Goal: Answer question/provide support: Share knowledge or assist other users

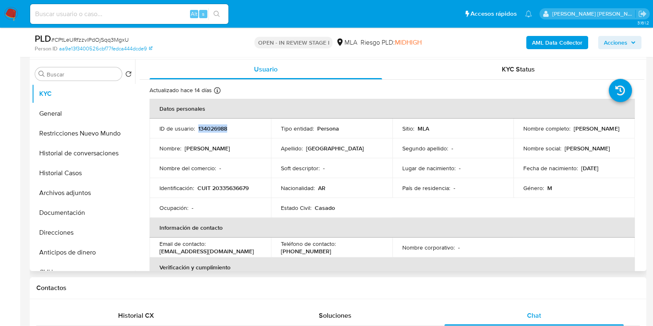
scroll to position [375, 0]
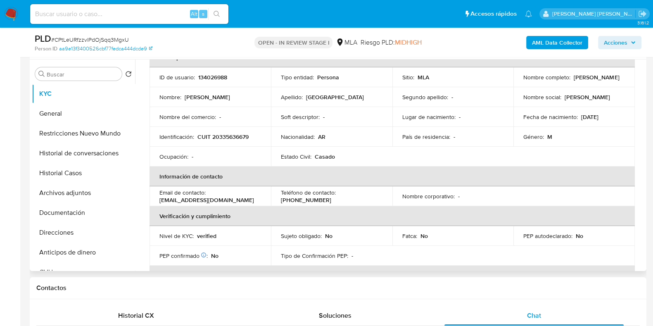
click at [222, 138] on p "CUIT 20335636679" at bounding box center [222, 136] width 51 height 7
copy p "20335636679"
click at [91, 190] on button "Archivos adjuntos" at bounding box center [80, 193] width 97 height 20
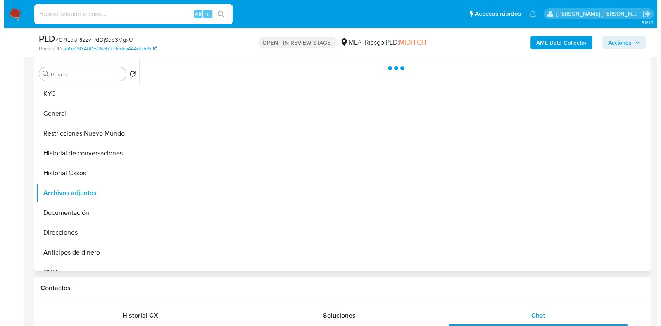
scroll to position [0, 0]
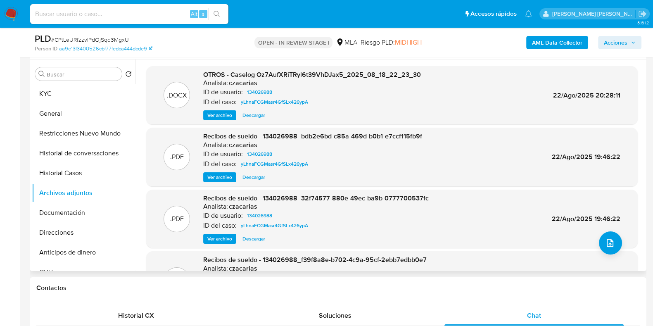
click at [226, 118] on span "Ver archivo" at bounding box center [219, 115] width 25 height 8
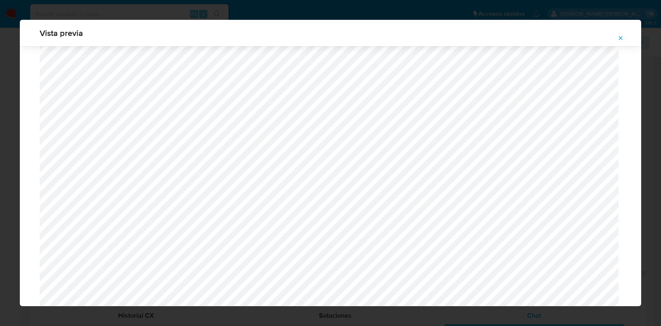
scroll to position [722, 0]
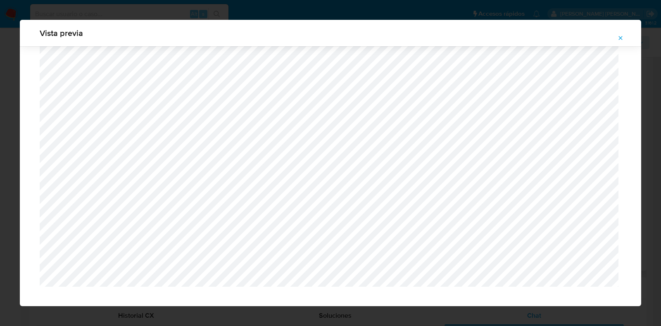
click at [620, 31] on button "Attachment preview" at bounding box center [620, 37] width 18 height 13
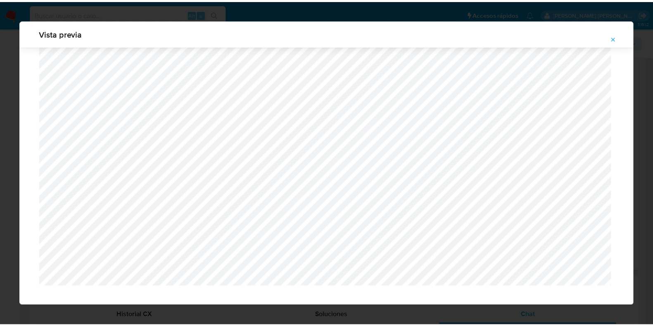
scroll to position [21, 0]
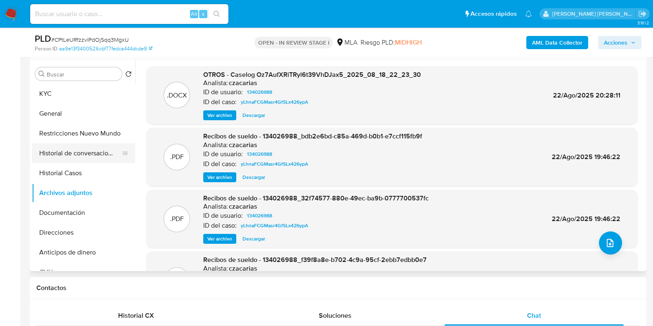
click at [88, 160] on button "Historial de conversaciones" at bounding box center [80, 153] width 97 height 20
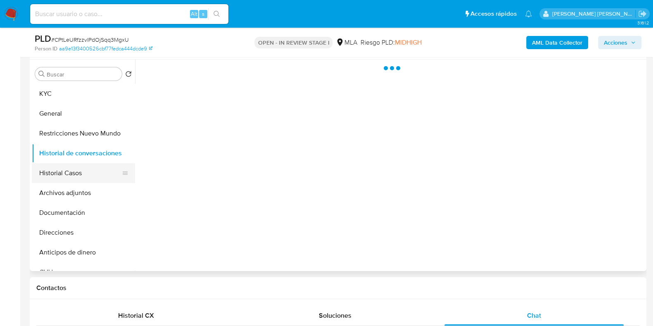
click at [88, 174] on button "Historial Casos" at bounding box center [80, 173] width 97 height 20
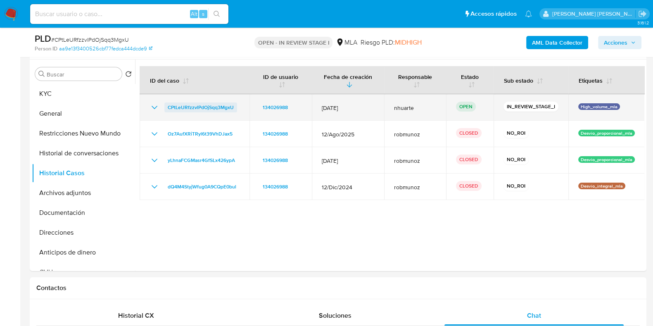
click at [190, 108] on span "CPtLeURfzzvlPdOjSqq3MgxU" at bounding box center [201, 107] width 66 height 10
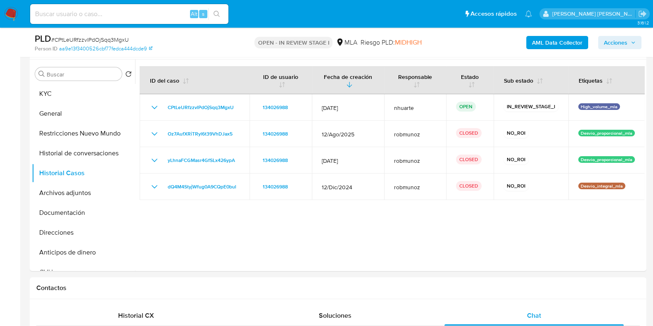
click at [72, 11] on input at bounding box center [129, 14] width 198 height 11
paste input "296350509"
type input "296350509"
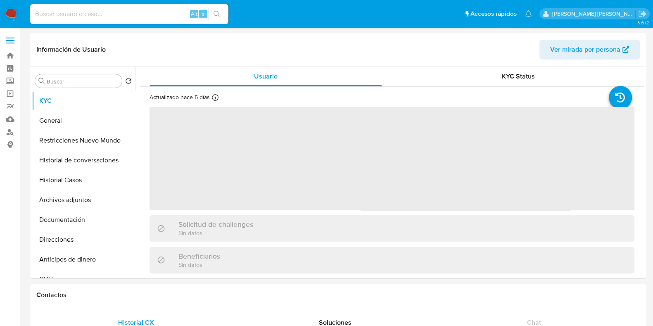
select select "10"
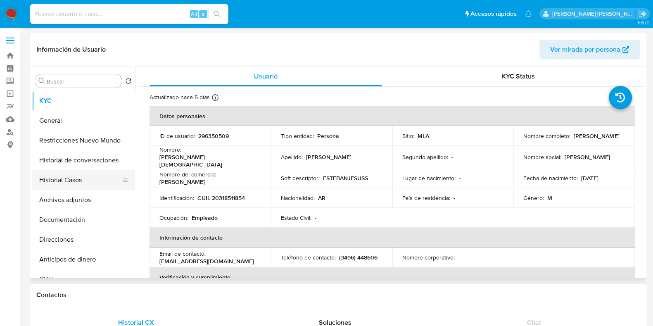
click at [81, 177] on button "Historial Casos" at bounding box center [80, 180] width 97 height 20
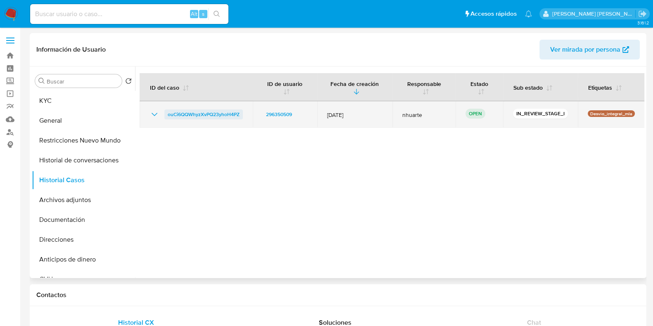
click at [228, 114] on span "ouCi6QQWhyzXvPQ23yhoH4PZ" at bounding box center [204, 114] width 72 height 10
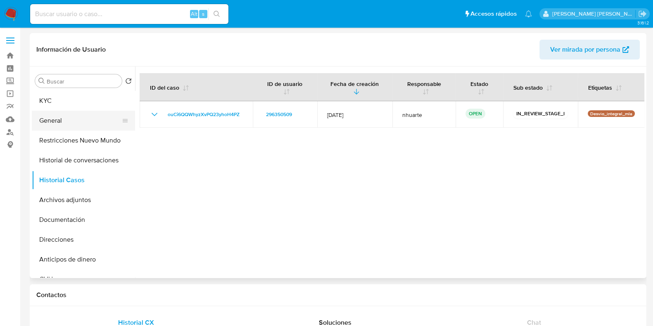
click at [75, 116] on button "General" at bounding box center [80, 121] width 97 height 20
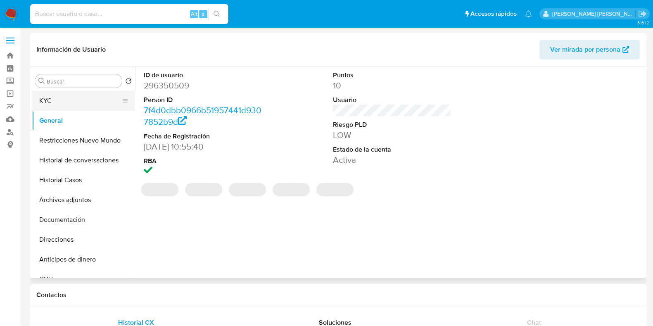
click at [168, 83] on dd "296350509" at bounding box center [203, 86] width 118 height 12
copy dd "296350509"
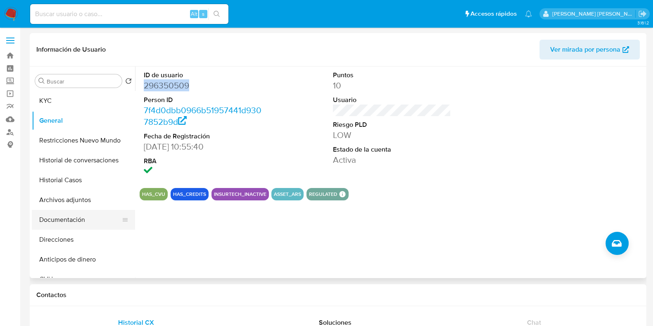
click at [68, 218] on button "Documentación" at bounding box center [80, 220] width 97 height 20
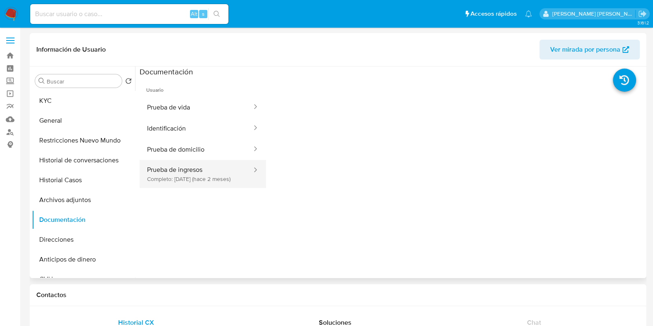
click at [177, 180] on button "Prueba de ingresos Completo: 10/08/2025 (hace 2 meses)" at bounding box center [196, 174] width 113 height 28
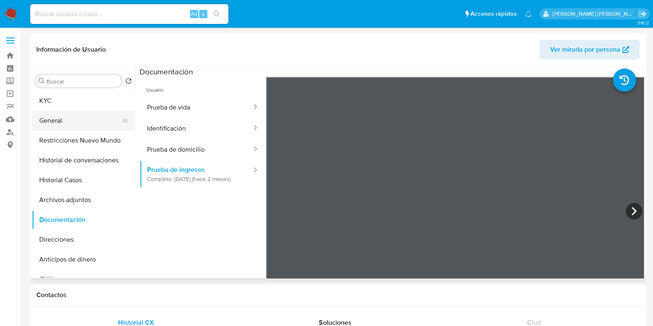
drag, startPoint x: 69, startPoint y: 125, endPoint x: 119, endPoint y: 118, distance: 50.3
click at [69, 125] on button "General" at bounding box center [80, 121] width 97 height 20
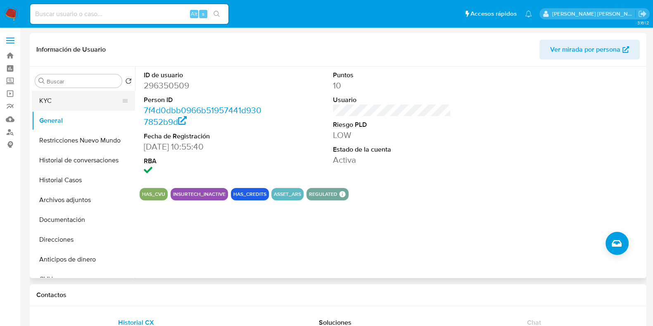
click at [85, 96] on button "KYC" at bounding box center [80, 101] width 97 height 20
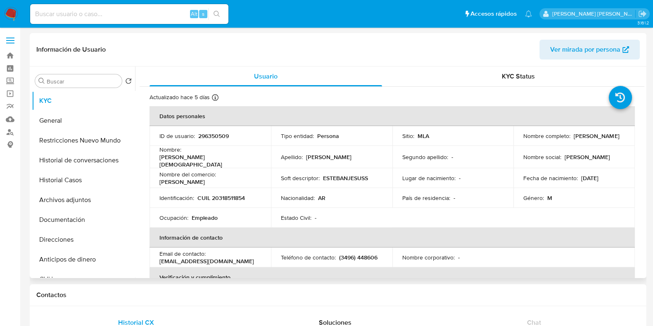
click at [221, 194] on p "CUIL 20318511854" at bounding box center [220, 197] width 47 height 7
copy p "20318511854"
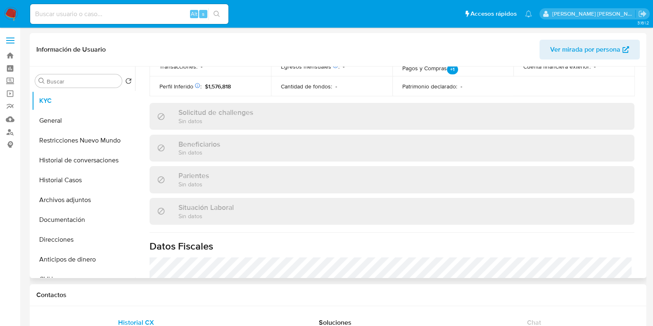
scroll to position [442, 0]
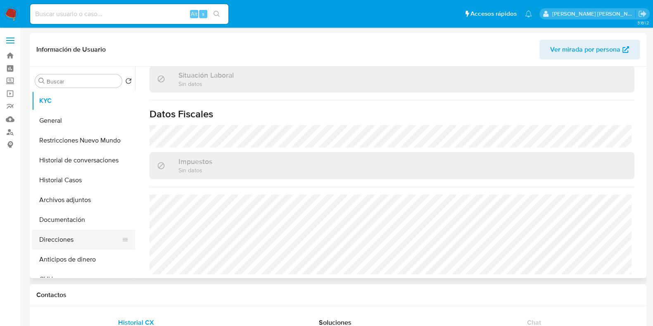
click at [86, 247] on button "Direcciones" at bounding box center [80, 240] width 97 height 20
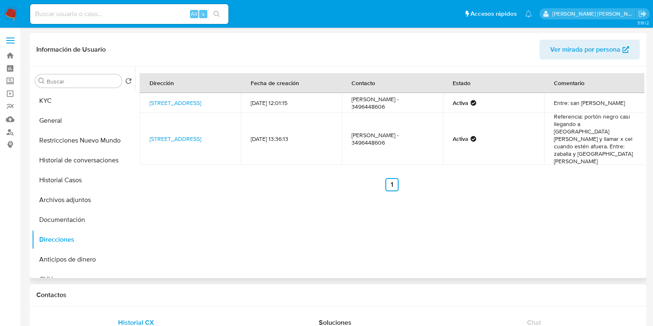
drag, startPoint x: 147, startPoint y: 94, endPoint x: 167, endPoint y: 111, distance: 26.7
click at [167, 111] on td "Calle 3 De Febrero 3687, Santa Fe, Santa Fe, 3000, Argentina 3687" at bounding box center [190, 103] width 101 height 20
copy link "Calle 3 De Febrero 3687, Santa Fe, Santa Fe, 3000, Argentina 3687"
click at [67, 103] on button "KYC" at bounding box center [80, 101] width 97 height 20
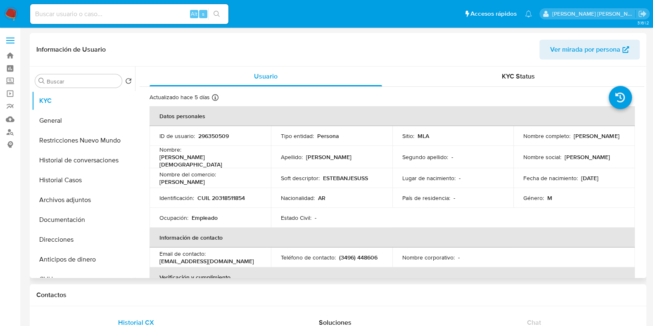
click at [227, 195] on p "CUIL 20318511854" at bounding box center [220, 197] width 47 height 7
copy p "20318511854"
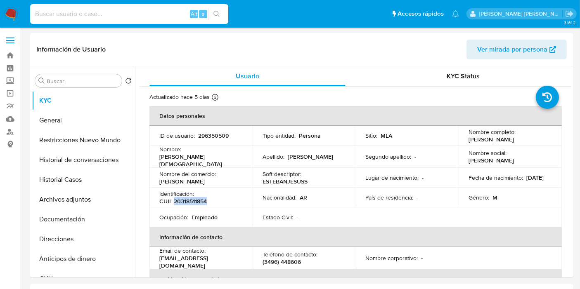
click at [71, 17] on input at bounding box center [129, 14] width 198 height 11
paste input "296837325"
type input "296837325"
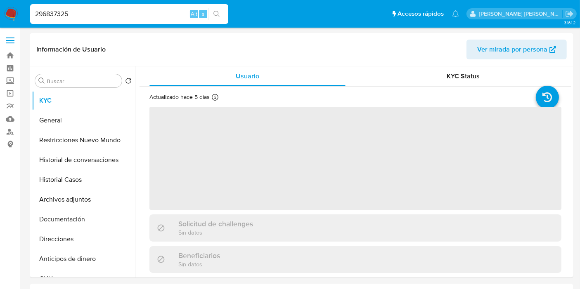
select select "10"
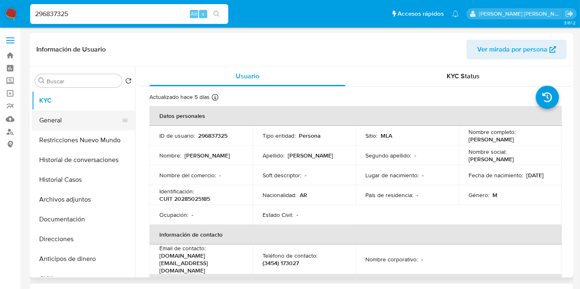
click at [73, 118] on button "General" at bounding box center [80, 121] width 97 height 20
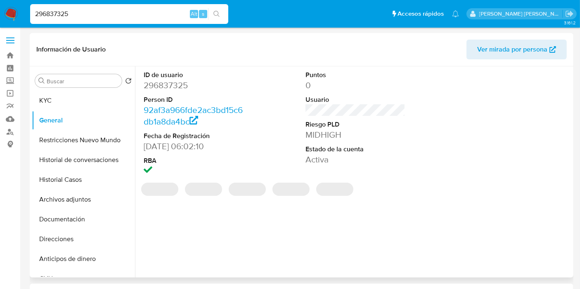
click at [162, 85] on dd "296837325" at bounding box center [194, 86] width 100 height 12
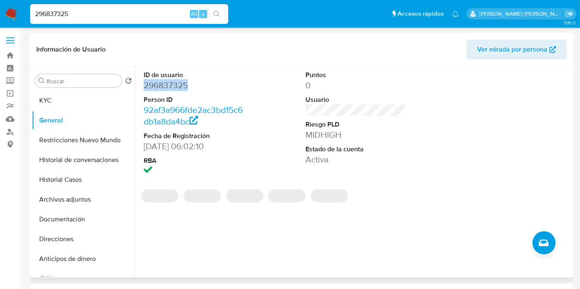
copy dd "296837325"
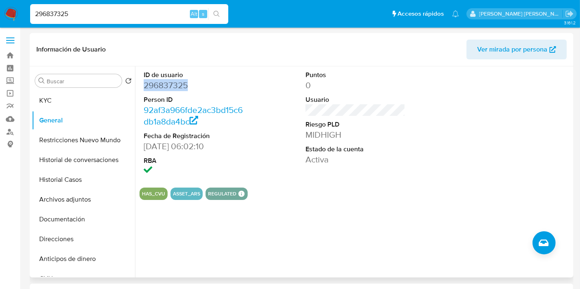
copy dd "296837325"
click at [93, 99] on button "KYC" at bounding box center [80, 101] width 97 height 20
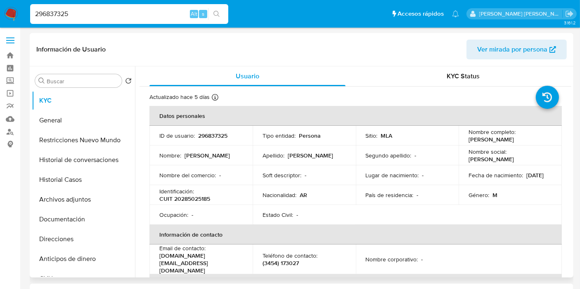
click at [201, 199] on p "CUIT 20285025185" at bounding box center [184, 198] width 51 height 7
copy p "20285025185"
click at [69, 198] on button "Archivos adjuntos" at bounding box center [80, 200] width 97 height 20
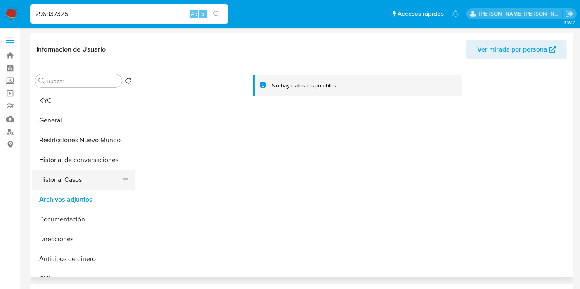
click at [91, 181] on button "Historial Casos" at bounding box center [80, 180] width 97 height 20
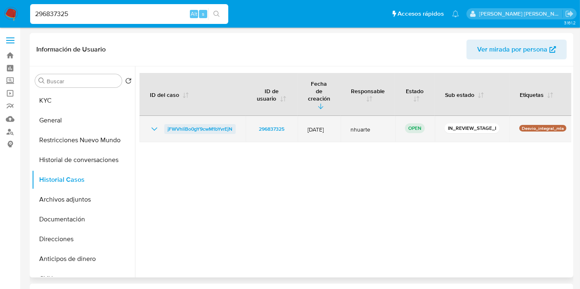
click at [188, 124] on span "jFWVhliBo0gY9cwM1bYvrEjN" at bounding box center [200, 129] width 65 height 10
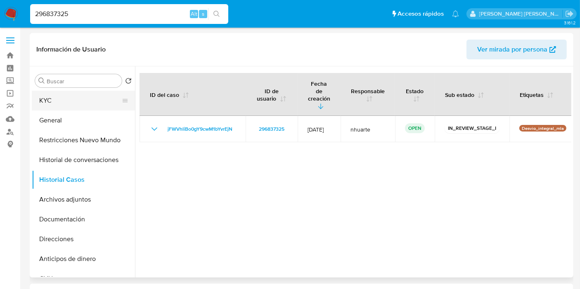
click at [79, 94] on button "KYC" at bounding box center [80, 101] width 97 height 20
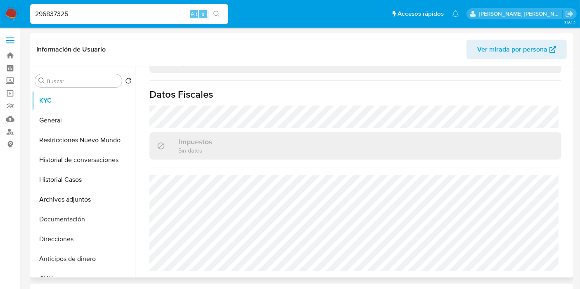
scroll to position [442, 0]
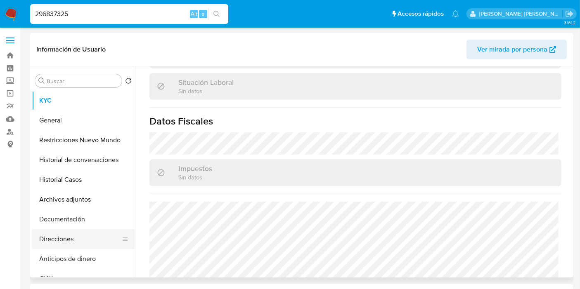
click at [64, 239] on button "Direcciones" at bounding box center [80, 240] width 97 height 20
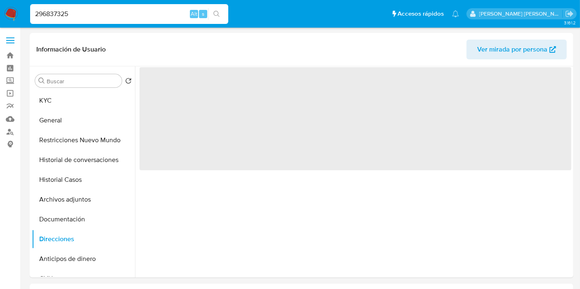
scroll to position [0, 0]
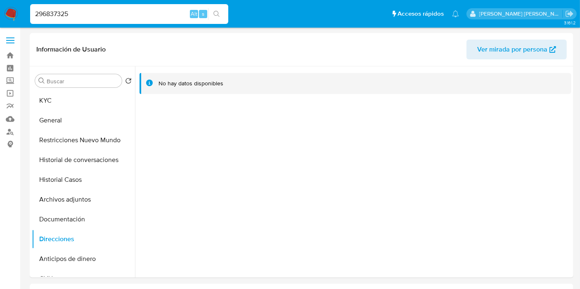
drag, startPoint x: 76, startPoint y: 17, endPoint x: 12, endPoint y: 14, distance: 63.7
click at [12, 14] on nav "Pausado Ver notificaciones 296837325 Alt s Accesos rápidos Presiona las siguien…" at bounding box center [290, 14] width 580 height 28
paste input "135988201"
type input "135988201"
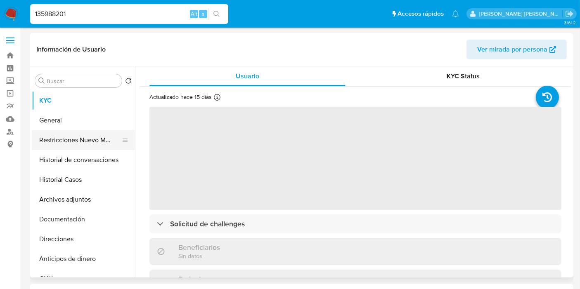
select select "10"
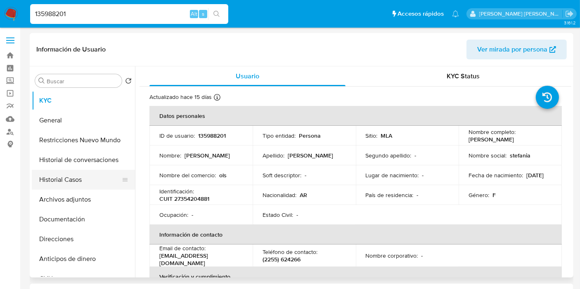
click at [69, 178] on button "Historial Casos" at bounding box center [80, 180] width 97 height 20
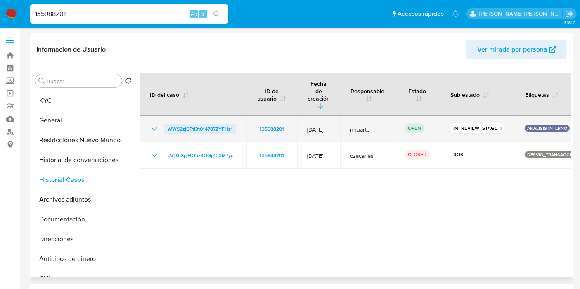
click at [205, 124] on span "WWS2zjCFti3t014787ZYFHz1" at bounding box center [200, 129] width 65 height 10
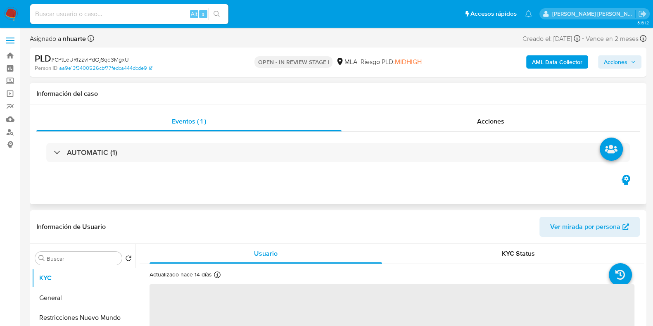
select select "10"
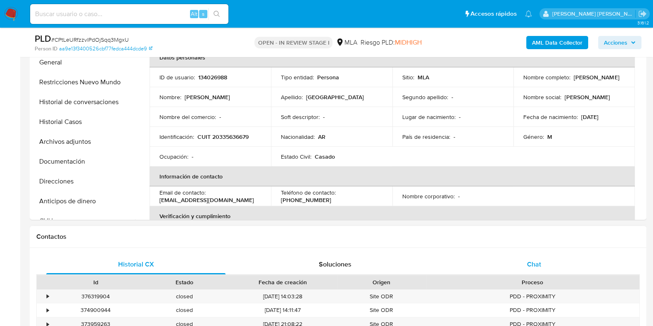
click at [528, 259] on span "Chat" at bounding box center [534, 263] width 14 height 9
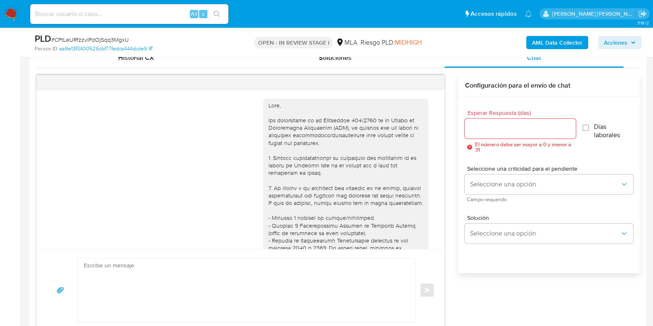
scroll to position [375, 0]
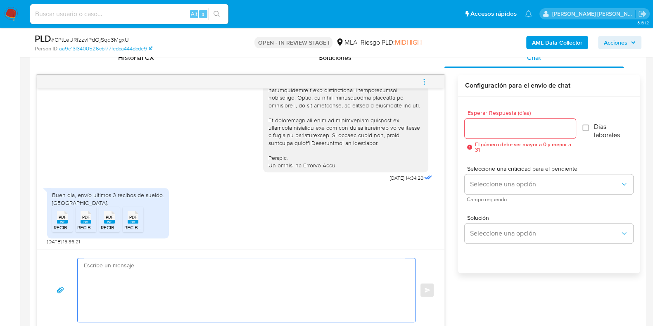
paste textarea "Hola, ¡Muchas gracias por tu respuesta! Confirmamos la recepción de la document…"
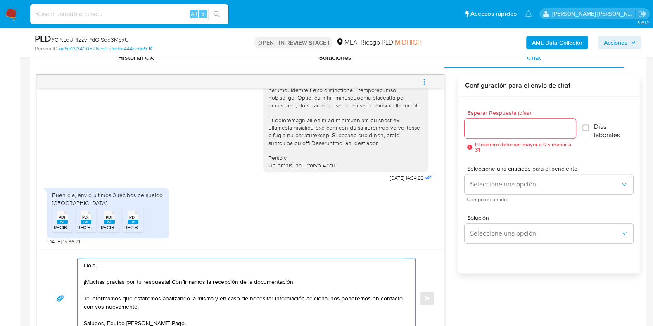
scroll to position [421, 0]
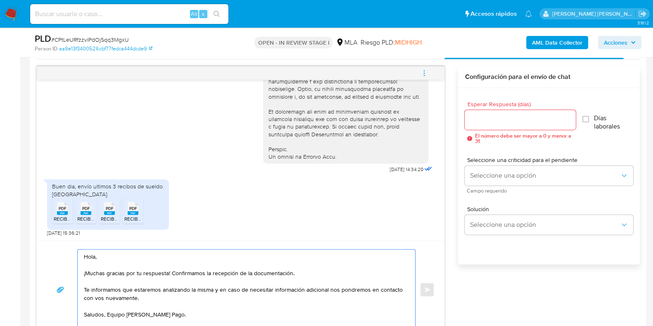
type textarea "Hola, ¡Muchas gracias por tu respuesta! Confirmamos la recepción de la document…"
click at [485, 120] on input "Esperar Respuesta (días)" at bounding box center [519, 119] width 111 height 11
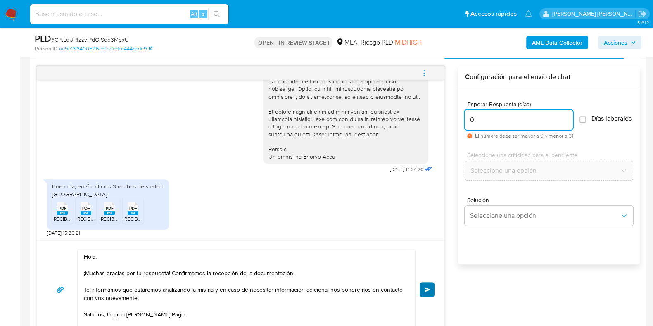
type input "0"
click at [423, 285] on button "Enviar" at bounding box center [426, 289] width 15 height 15
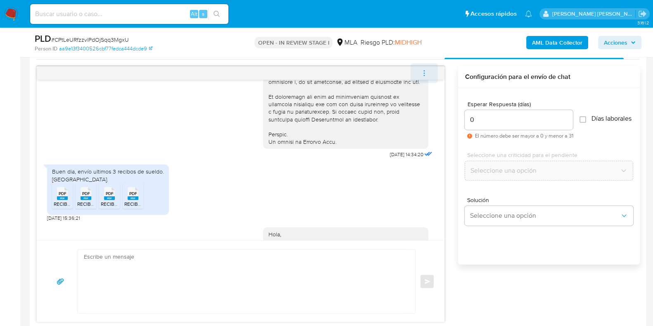
scroll to position [474, 0]
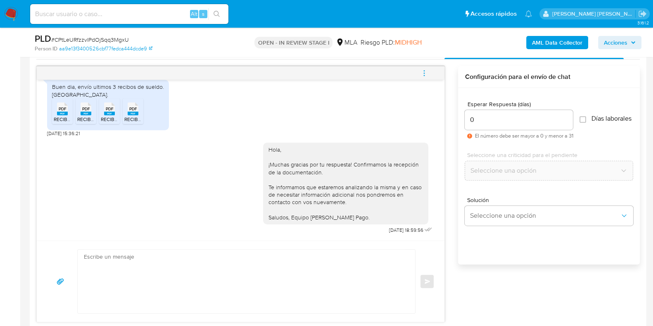
click at [424, 75] on icon "menu-action" at bounding box center [423, 72] width 7 height 7
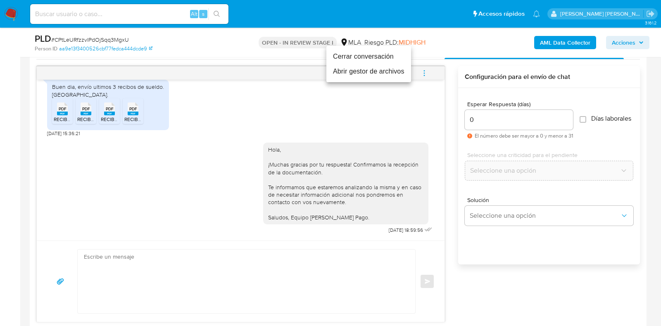
click at [383, 57] on li "Cerrar conversación" at bounding box center [368, 56] width 85 height 15
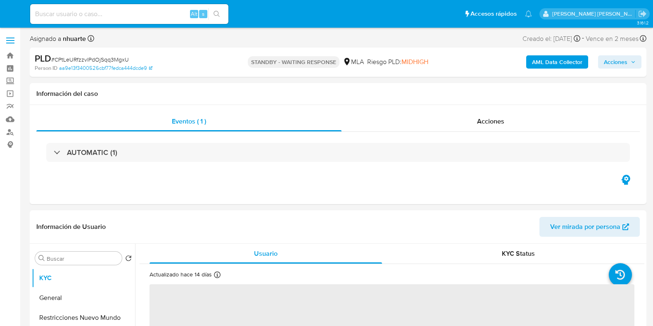
select select "10"
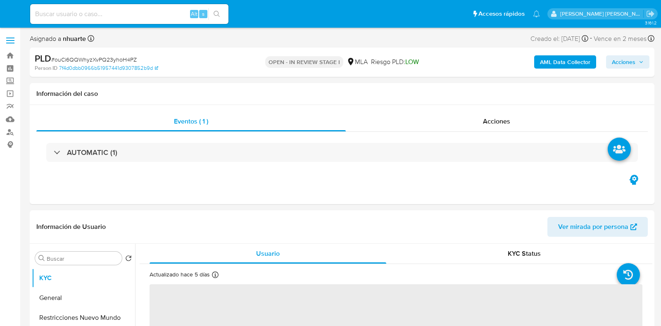
select select "10"
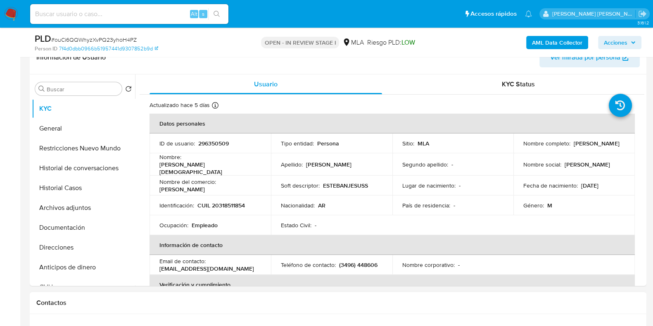
scroll to position [310, 0]
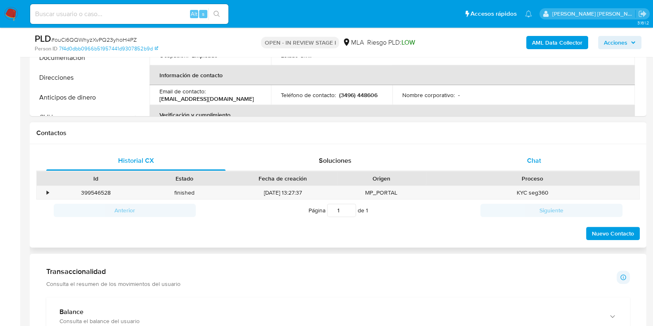
click at [536, 157] on span "Chat" at bounding box center [534, 160] width 14 height 9
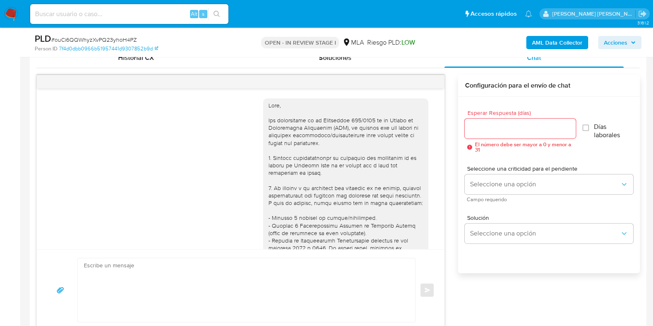
scroll to position [360, 0]
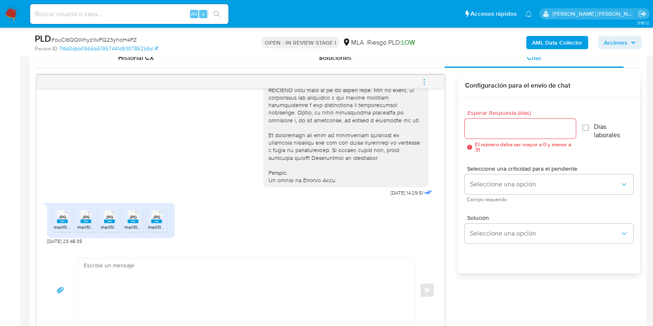
click at [57, 223] on icon "JPG" at bounding box center [62, 216] width 11 height 14
drag, startPoint x: 85, startPoint y: 220, endPoint x: 102, endPoint y: 220, distance: 16.9
click at [85, 220] on rect at bounding box center [86, 221] width 11 height 4
click at [107, 218] on span "JPG" at bounding box center [109, 216] width 7 height 5
click at [136, 218] on span "JPG" at bounding box center [132, 216] width 7 height 5
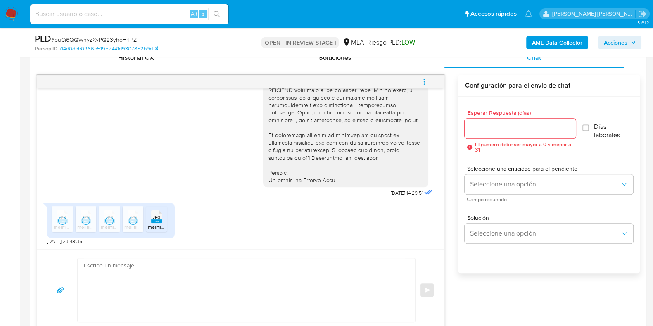
click at [154, 222] on rect at bounding box center [156, 221] width 11 height 4
click at [254, 273] on textarea at bounding box center [244, 290] width 321 height 64
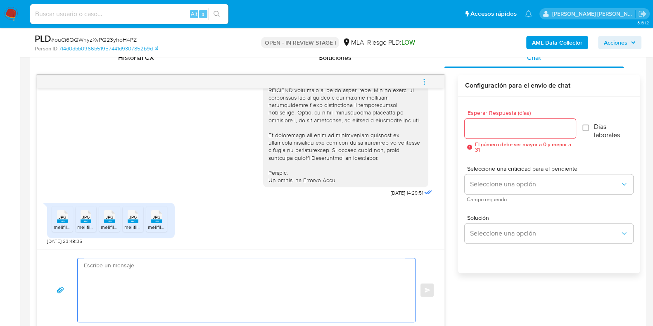
paste textarea "Hola, ¡Muchas gracias por tu respuesta! Confirmamos la recepción de la document…"
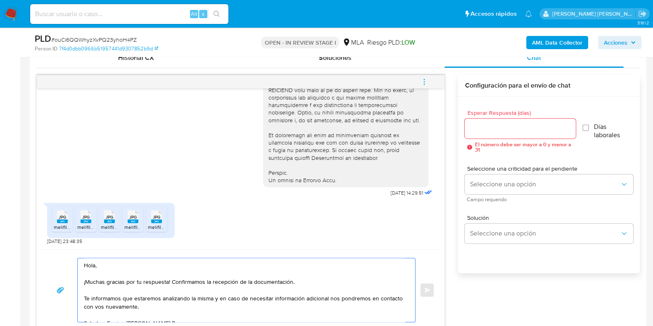
scroll to position [421, 0]
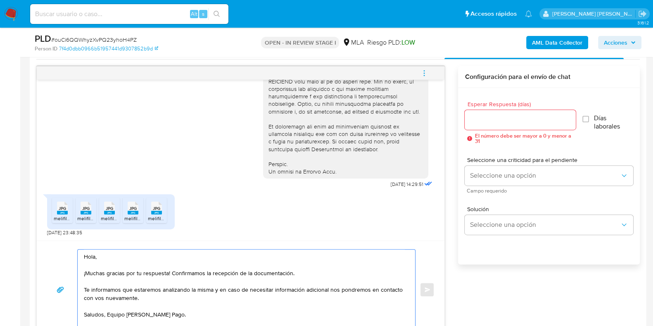
type textarea "Hola, ¡Muchas gracias por tu respuesta! Confirmamos la recepción de la document…"
click at [475, 114] on input "Esperar Respuesta (días)" at bounding box center [519, 119] width 111 height 11
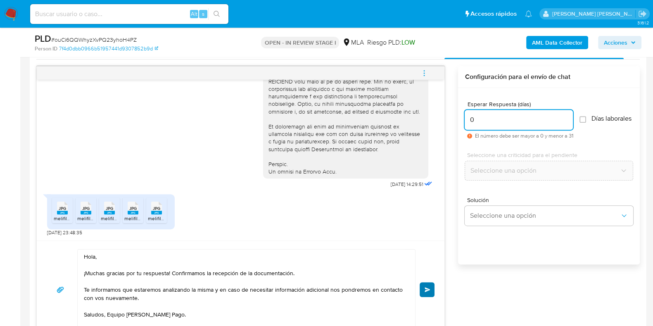
type input "0"
click at [425, 287] on span "Enviar" at bounding box center [427, 289] width 6 height 5
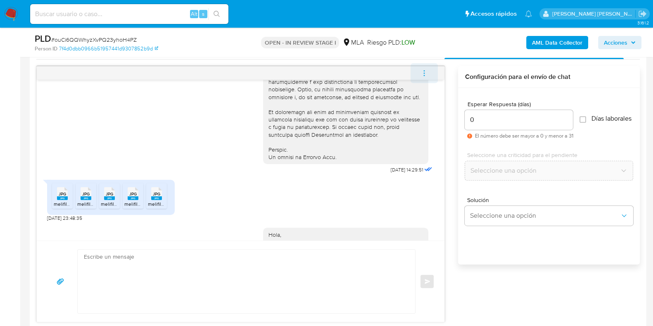
scroll to position [459, 0]
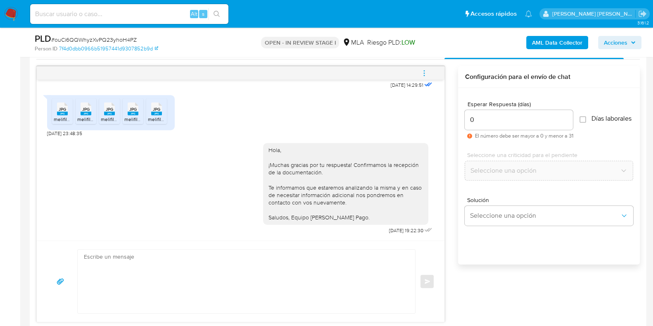
click at [425, 73] on icon "menu-action" at bounding box center [423, 72] width 7 height 7
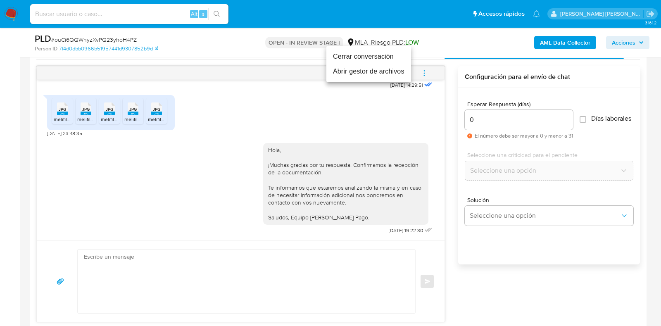
click at [376, 52] on li "Cerrar conversación" at bounding box center [368, 56] width 85 height 15
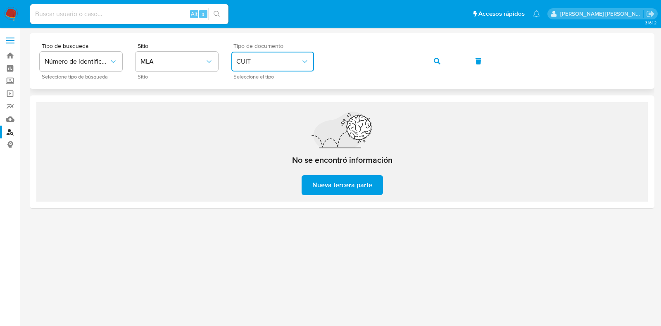
click at [254, 57] on span "CUIT" at bounding box center [268, 61] width 64 height 8
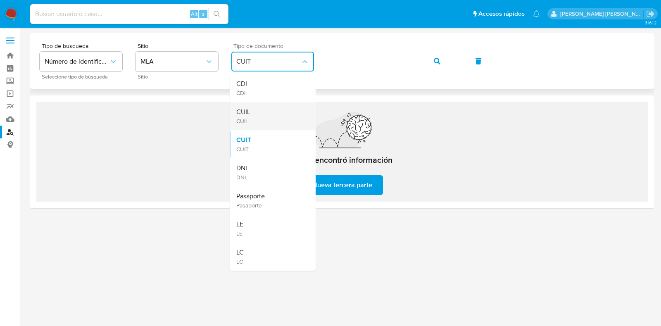
click at [256, 118] on div "CUIL CUIL" at bounding box center [270, 116] width 68 height 28
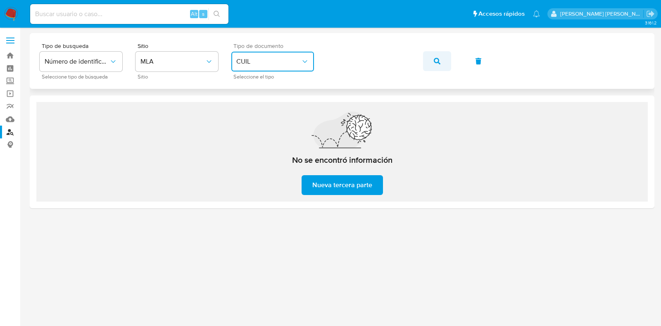
click at [434, 60] on icon "button" at bounding box center [437, 61] width 7 height 7
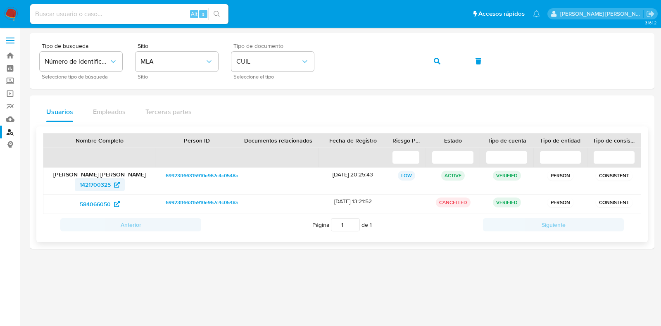
click at [97, 185] on span "1421700325" at bounding box center [95, 184] width 31 height 13
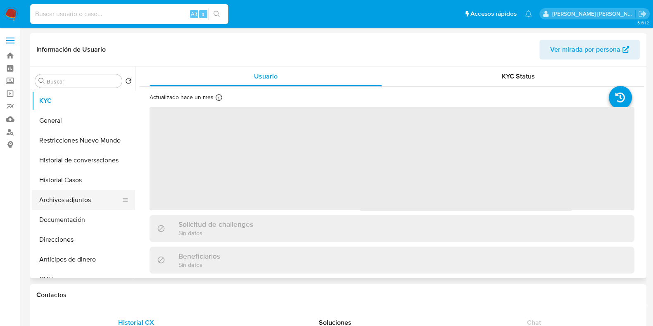
click at [68, 190] on button "Archivos adjuntos" at bounding box center [80, 200] width 97 height 20
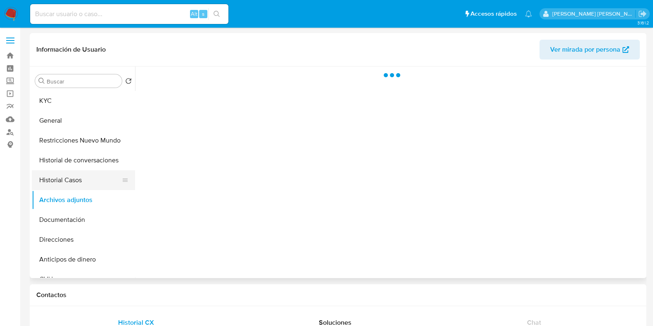
select select "10"
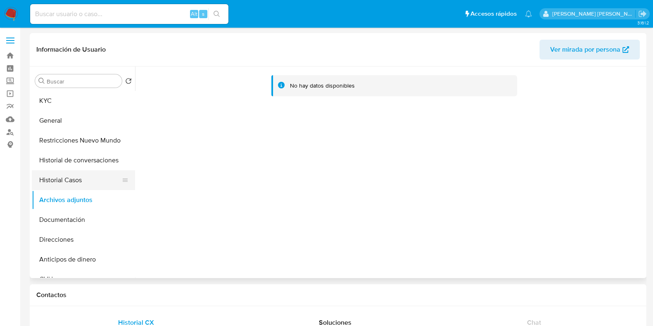
click at [62, 176] on button "Historial Casos" at bounding box center [80, 180] width 97 height 20
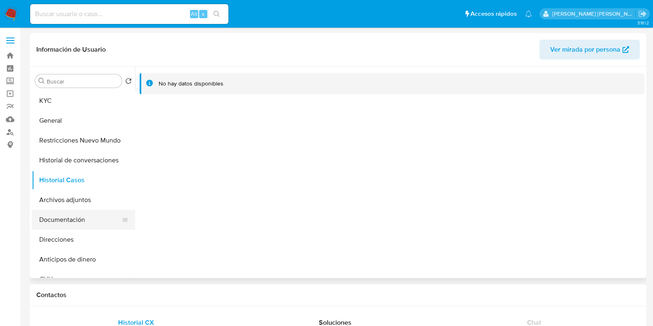
click at [81, 218] on button "Documentación" at bounding box center [80, 220] width 97 height 20
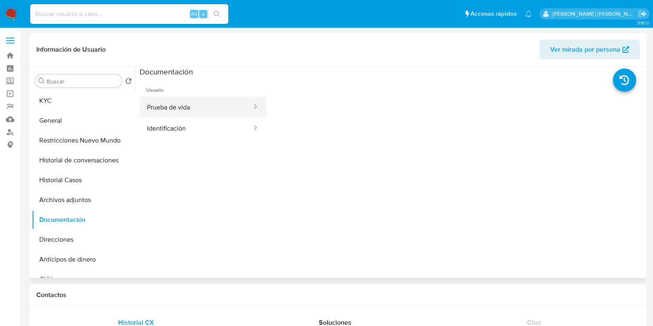
click at [153, 103] on button "Prueba de vida" at bounding box center [196, 107] width 113 height 21
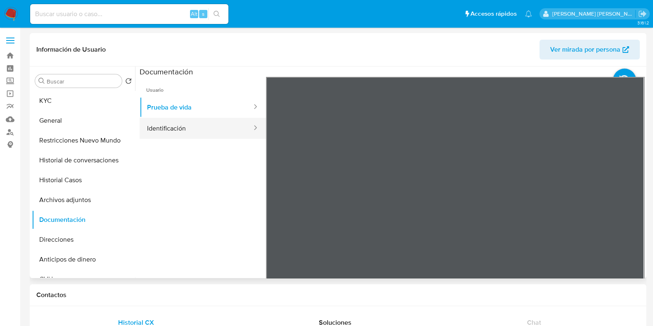
click at [193, 123] on button "Identificación" at bounding box center [196, 128] width 113 height 21
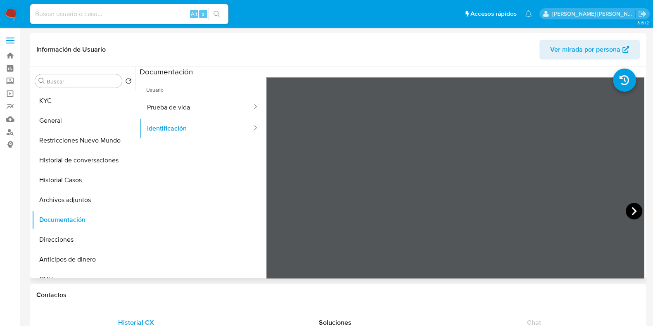
click at [626, 207] on icon at bounding box center [634, 211] width 17 height 17
click at [73, 239] on button "Direcciones" at bounding box center [80, 240] width 97 height 20
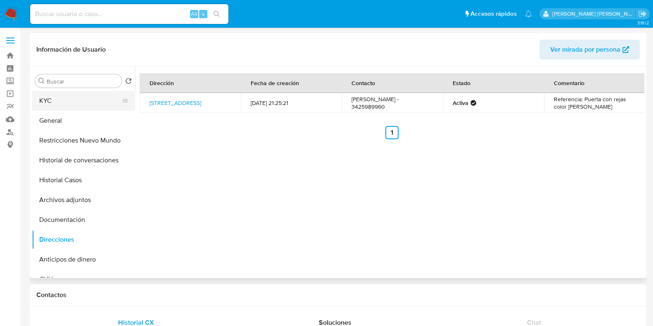
click at [64, 104] on button "KYC" at bounding box center [80, 101] width 97 height 20
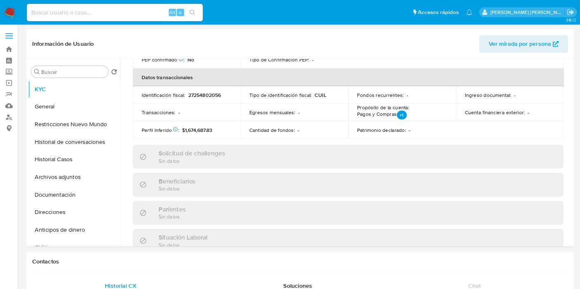
scroll to position [132, 0]
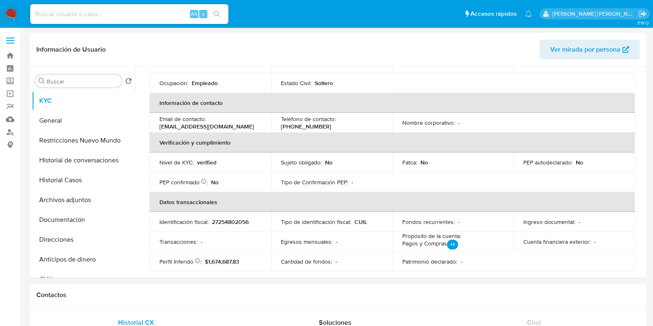
click at [231, 224] on p "27254802056" at bounding box center [230, 221] width 37 height 7
copy p "27254802056"
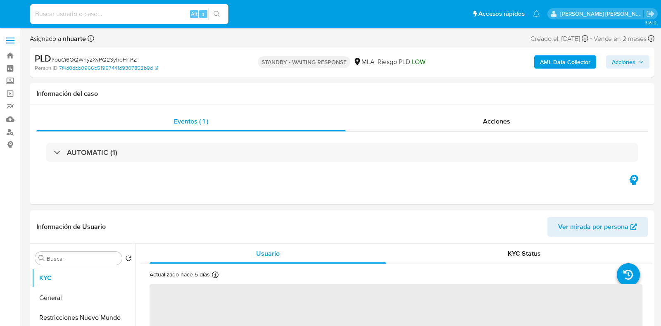
select select "10"
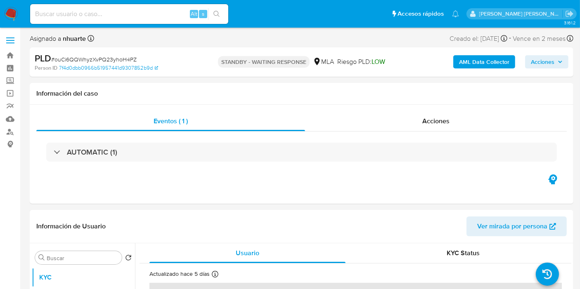
drag, startPoint x: 480, startPoint y: 0, endPoint x: 301, endPoint y: 205, distance: 271.5
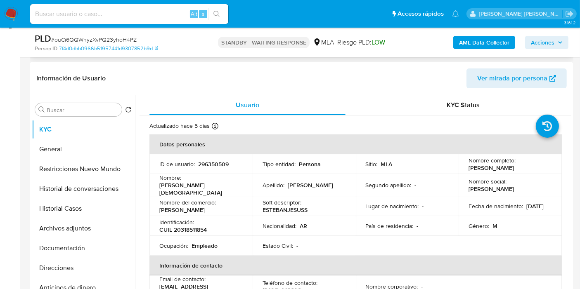
scroll to position [321, 0]
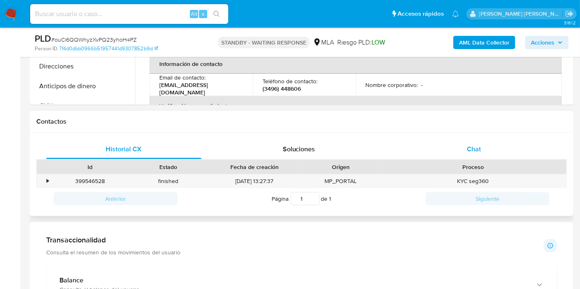
click at [476, 145] on span "Chat" at bounding box center [474, 149] width 14 height 9
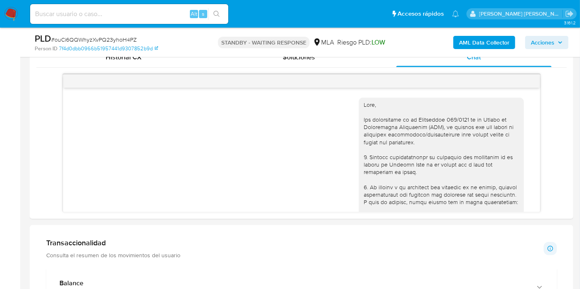
scroll to position [496, 0]
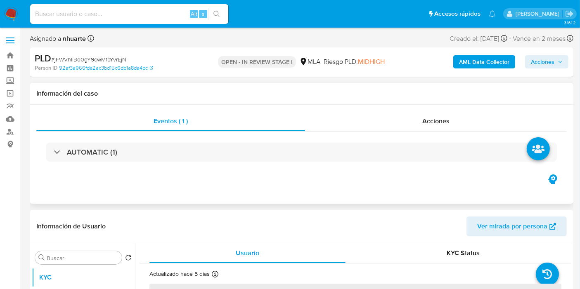
select select "10"
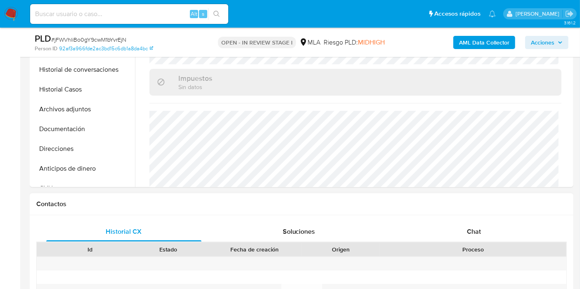
scroll to position [275, 0]
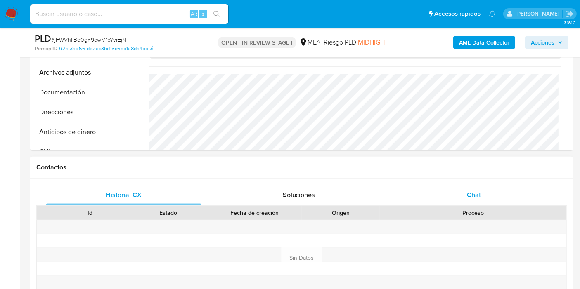
click at [479, 190] on span "Chat" at bounding box center [474, 194] width 14 height 9
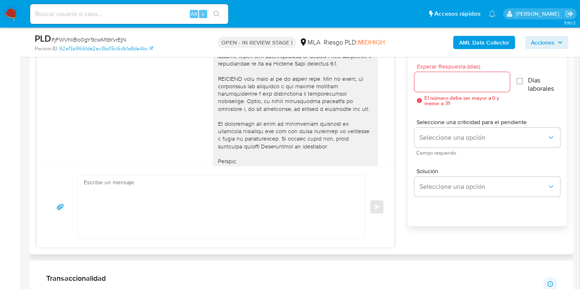
scroll to position [296, 0]
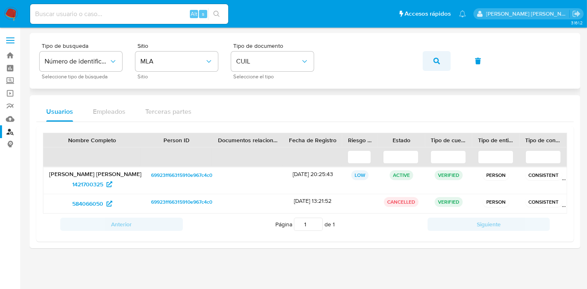
click at [440, 61] on button "button" at bounding box center [437, 61] width 28 height 20
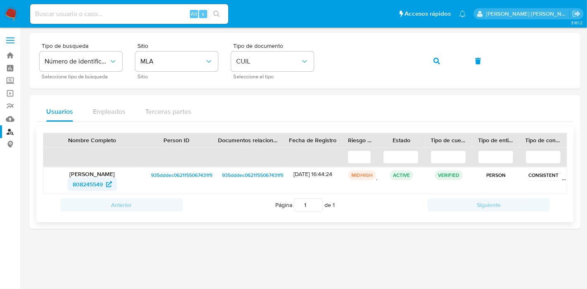
click at [108, 182] on icon at bounding box center [109, 185] width 6 height 6
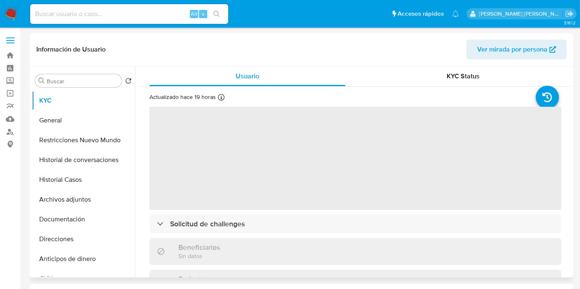
select select "10"
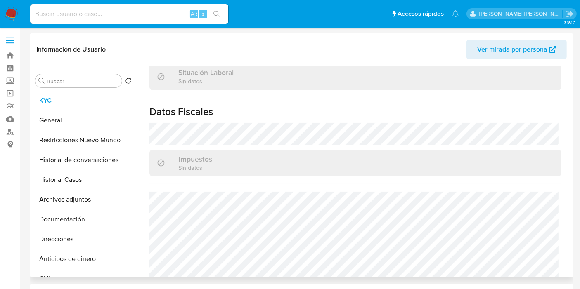
scroll to position [455, 0]
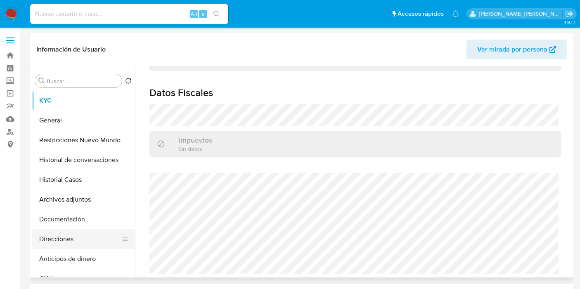
click at [57, 238] on button "Direcciones" at bounding box center [80, 240] width 97 height 20
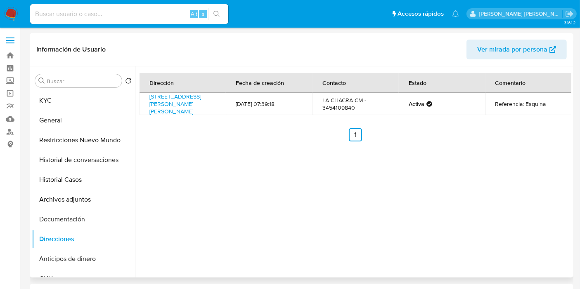
drag, startPoint x: 144, startPoint y: 97, endPoint x: 187, endPoint y: 119, distance: 48.2
click at [187, 115] on td "[STREET_ADDRESS][PERSON_NAME][PERSON_NAME]" at bounding box center [183, 104] width 86 height 22
copy link "[STREET_ADDRESS][PERSON_NAME][PERSON_NAME]"
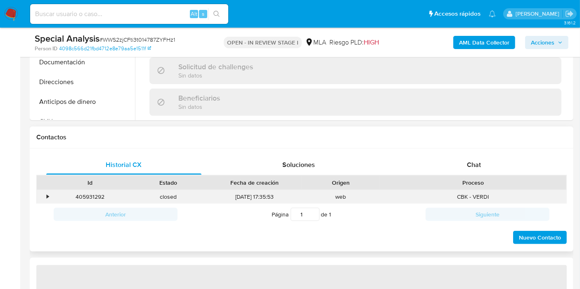
scroll to position [321, 0]
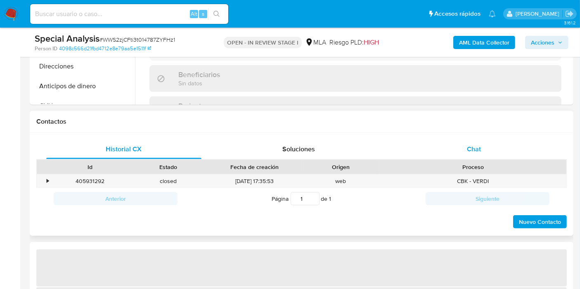
click at [479, 158] on div "Chat" at bounding box center [473, 150] width 155 height 20
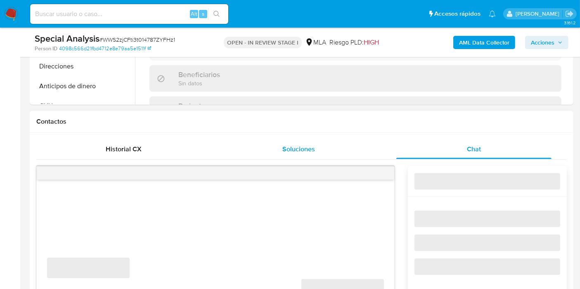
select select "10"
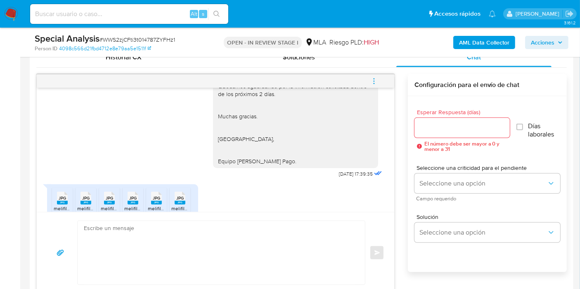
scroll to position [781, 0]
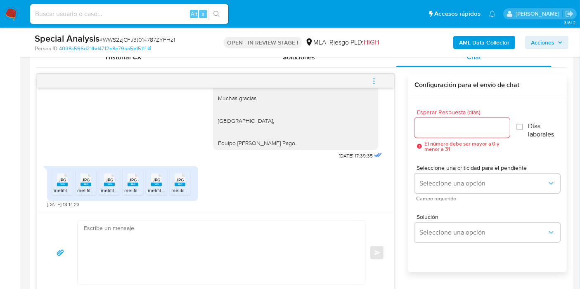
click at [62, 185] on rect at bounding box center [62, 185] width 11 height 4
click at [88, 183] on rect at bounding box center [86, 185] width 11 height 4
click at [114, 180] on icon at bounding box center [109, 179] width 11 height 13
click at [137, 178] on icon at bounding box center [133, 179] width 11 height 13
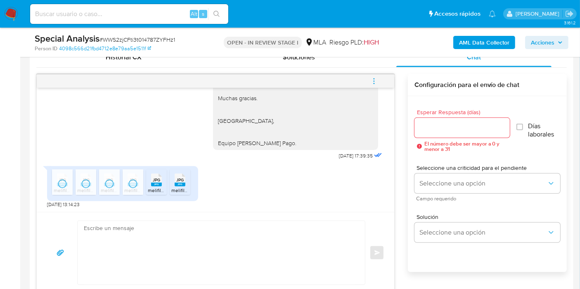
click at [155, 179] on span "JPG" at bounding box center [156, 180] width 7 height 5
click at [186, 181] on div "JPG JPG" at bounding box center [179, 179] width 17 height 16
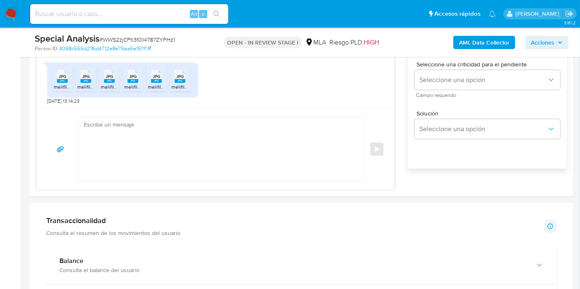
scroll to position [550, 0]
